Goal: Task Accomplishment & Management: Use online tool/utility

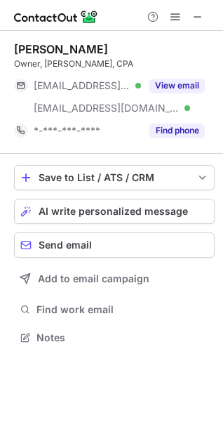
scroll to position [327, 223]
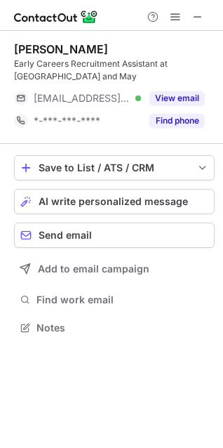
scroll to position [318, 223]
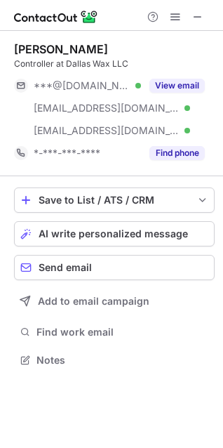
scroll to position [350, 223]
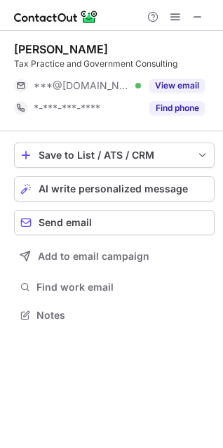
scroll to position [6, 6]
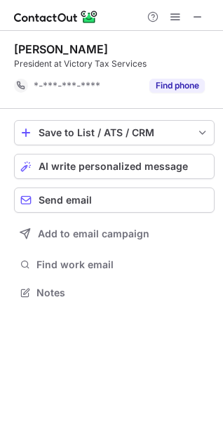
scroll to position [283, 223]
